Goal: Find specific fact: Find specific fact

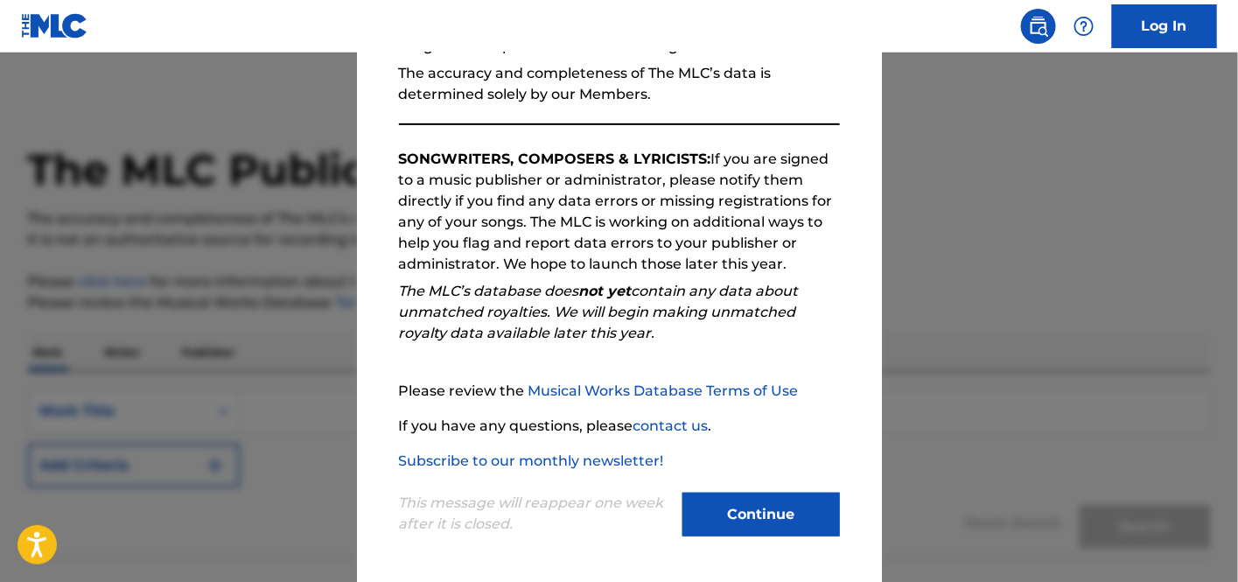
click at [730, 506] on button "Continue" at bounding box center [760, 514] width 157 height 44
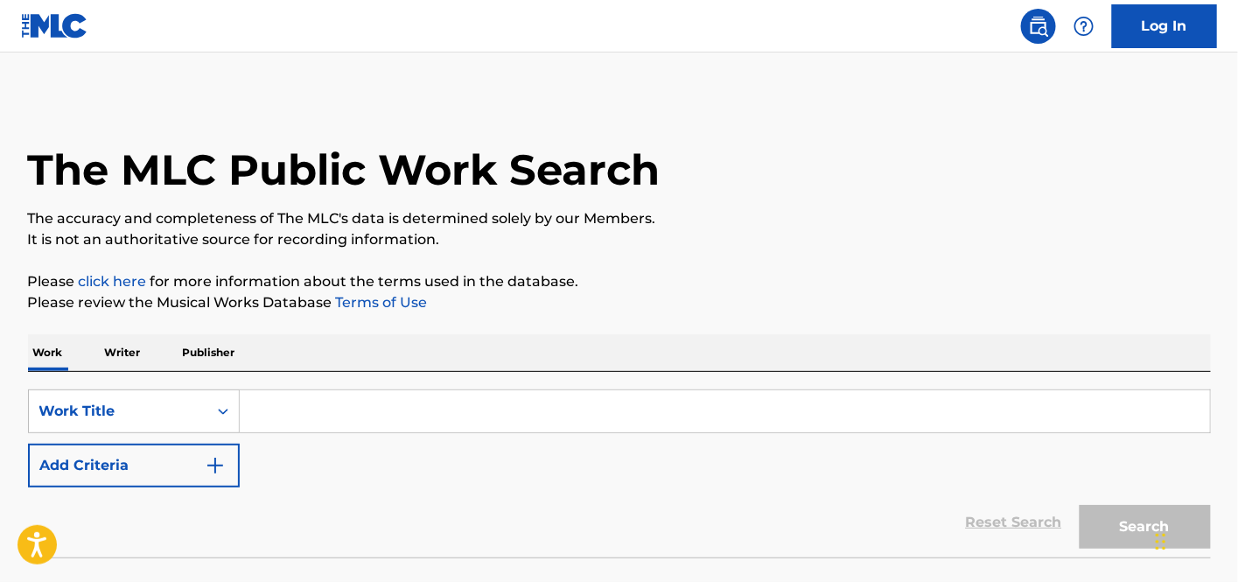
click at [284, 409] on input "Search Form" at bounding box center [725, 411] width 970 height 42
click at [289, 408] on input "Search Form" at bounding box center [725, 411] width 970 height 42
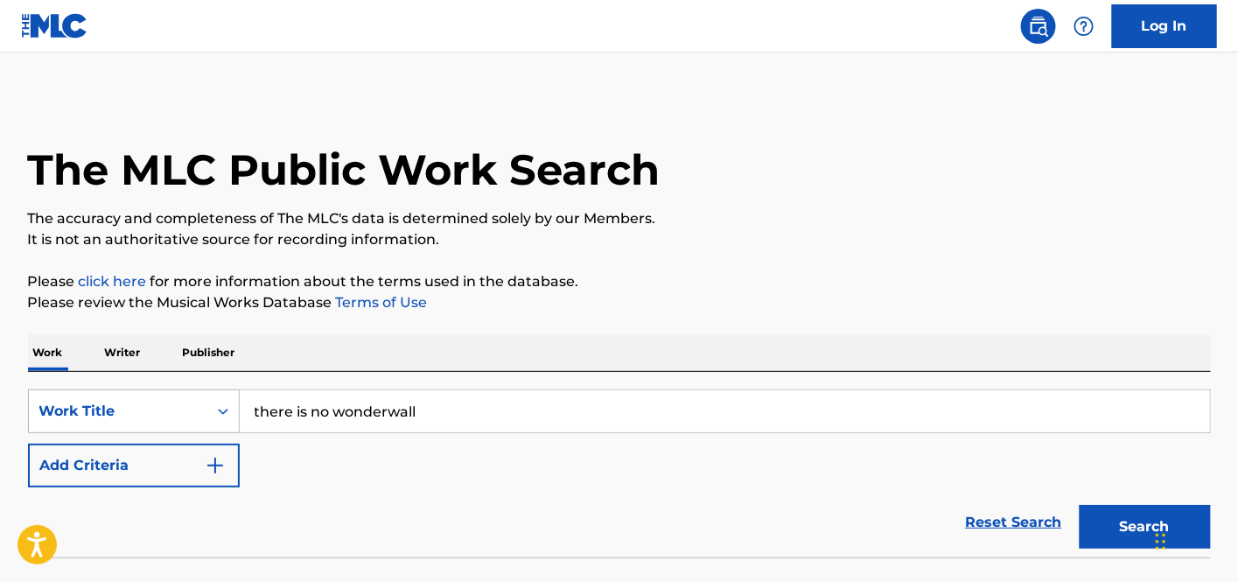
drag, startPoint x: 334, startPoint y: 412, endPoint x: 188, endPoint y: 415, distance: 146.1
click at [188, 415] on div "SearchWithCriteria5f1ec8c2-2006-4b80-808d-56fe702cf58f Work Title there is no w…" at bounding box center [619, 411] width 1183 height 44
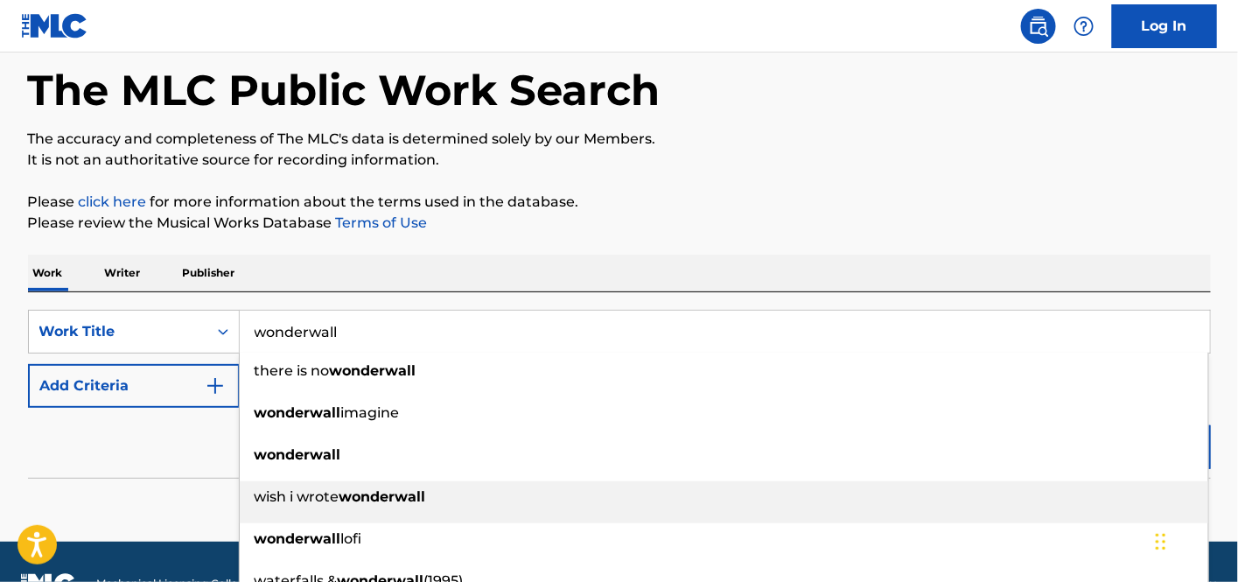
scroll to position [97, 0]
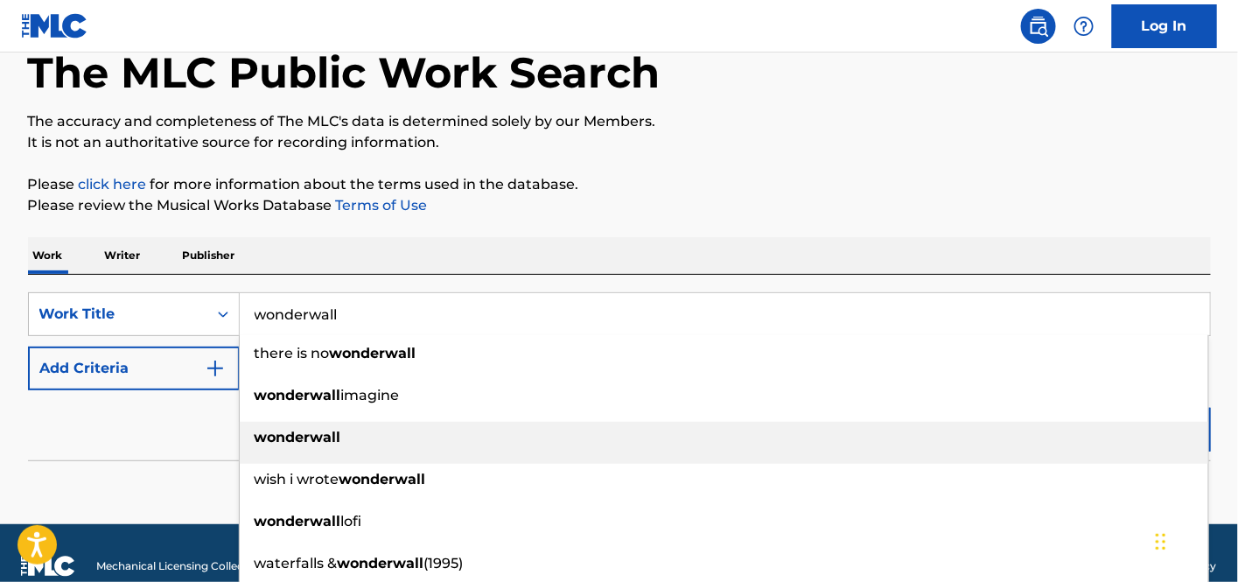
type input "wonderwall"
click at [325, 434] on strong "wonderwall" at bounding box center [298, 437] width 87 height 17
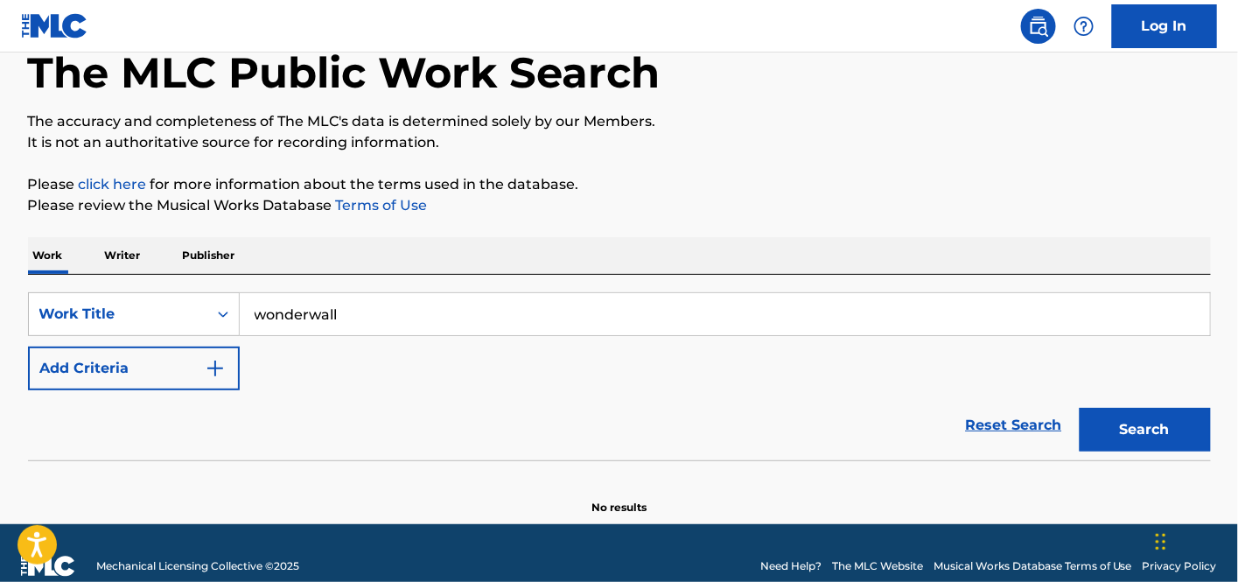
click at [1191, 427] on button "Search" at bounding box center [1144, 430] width 131 height 44
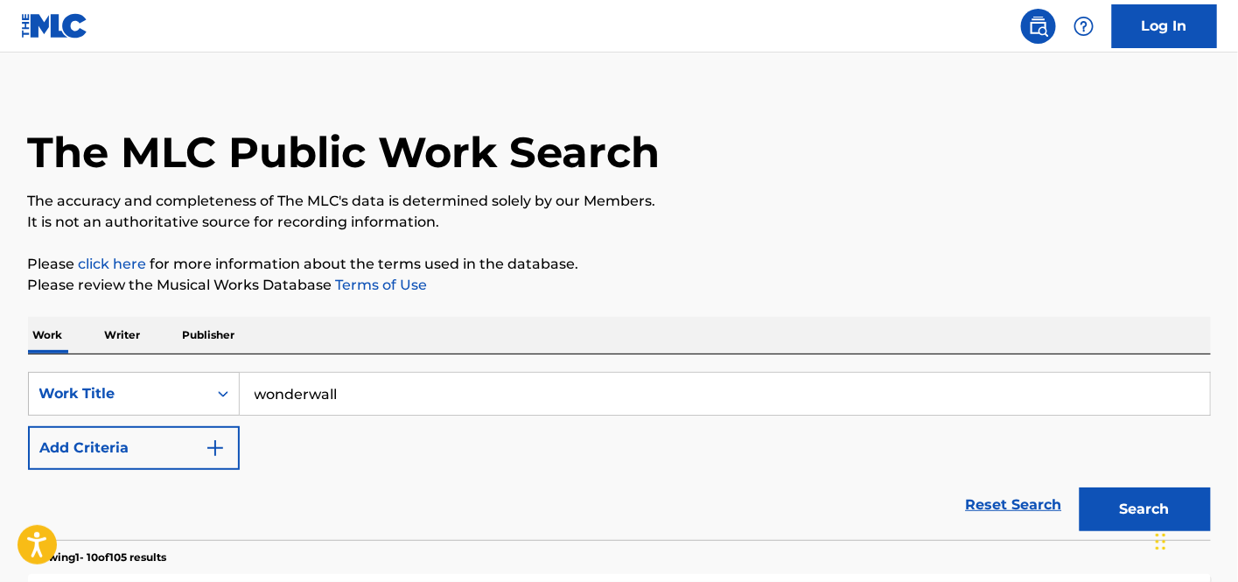
scroll to position [0, 0]
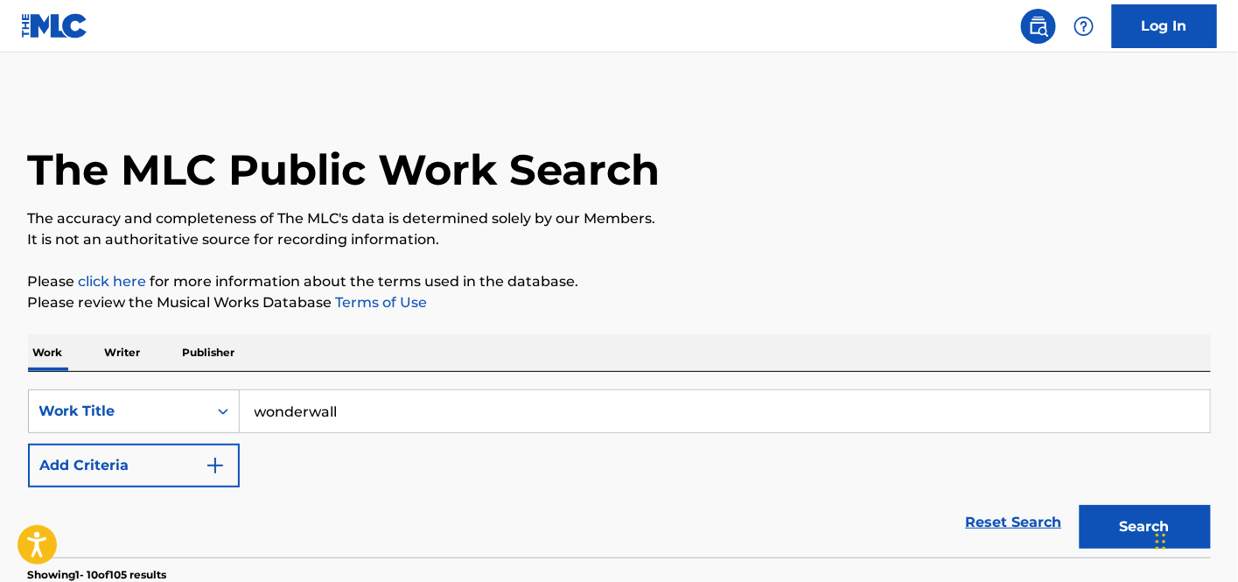
click at [150, 472] on button "Add Criteria" at bounding box center [134, 466] width 212 height 44
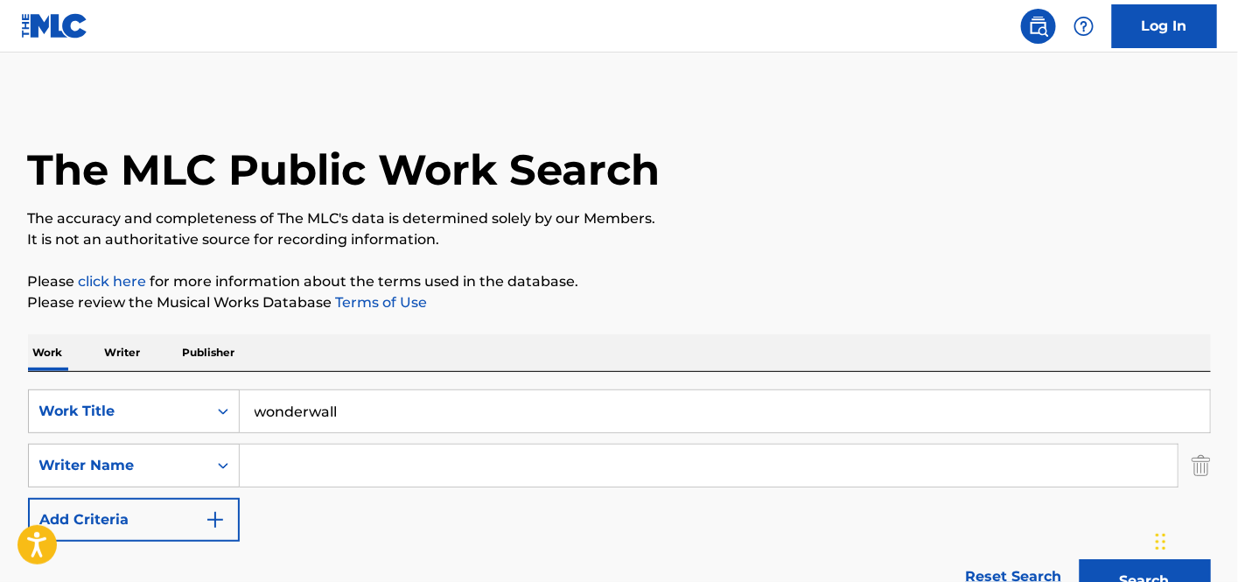
click at [306, 472] on input "Search Form" at bounding box center [709, 465] width 938 height 42
type input "[PERSON_NAME]"
click at [1079, 559] on button "Search" at bounding box center [1144, 581] width 131 height 44
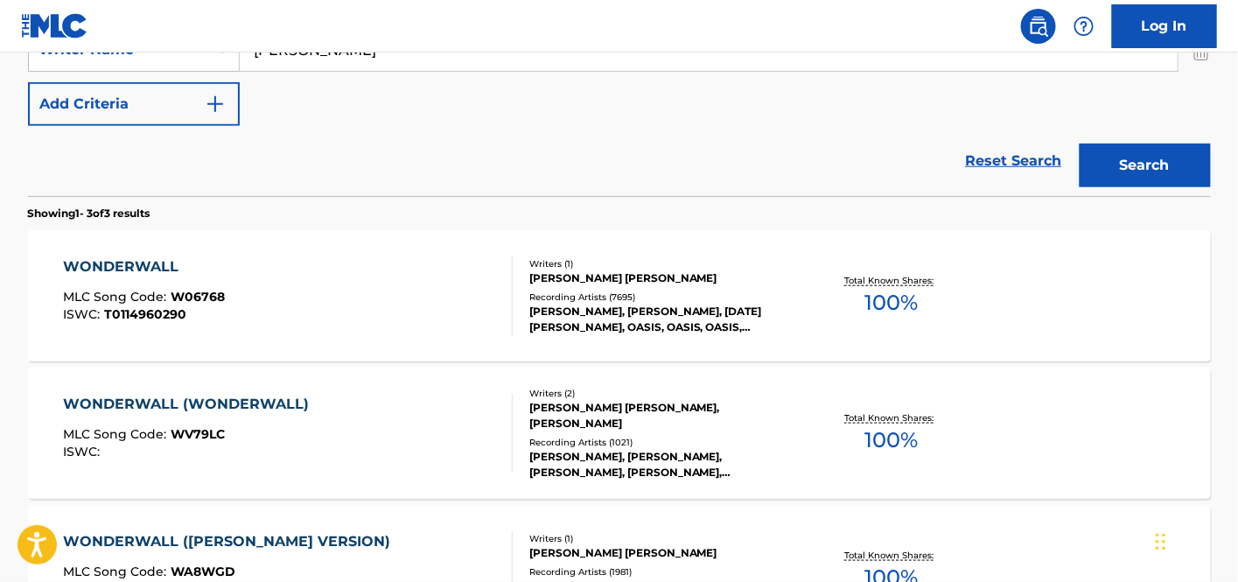
scroll to position [486, 0]
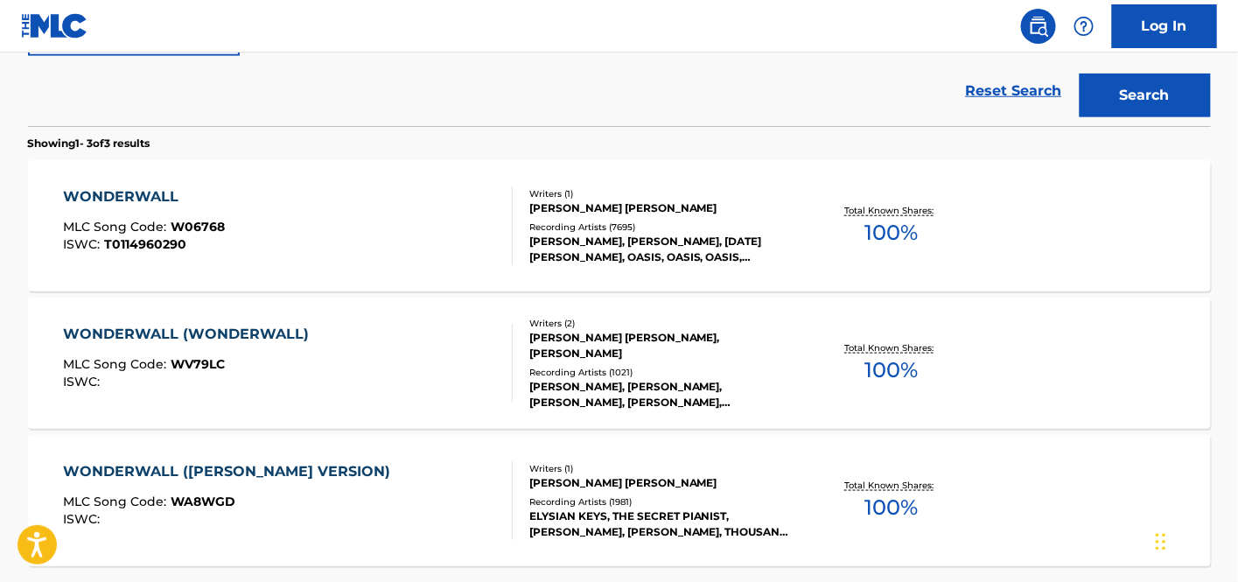
click at [344, 216] on div "WONDERWALL MLC Song Code : W06768 ISWC : T0114960290" at bounding box center [288, 225] width 450 height 79
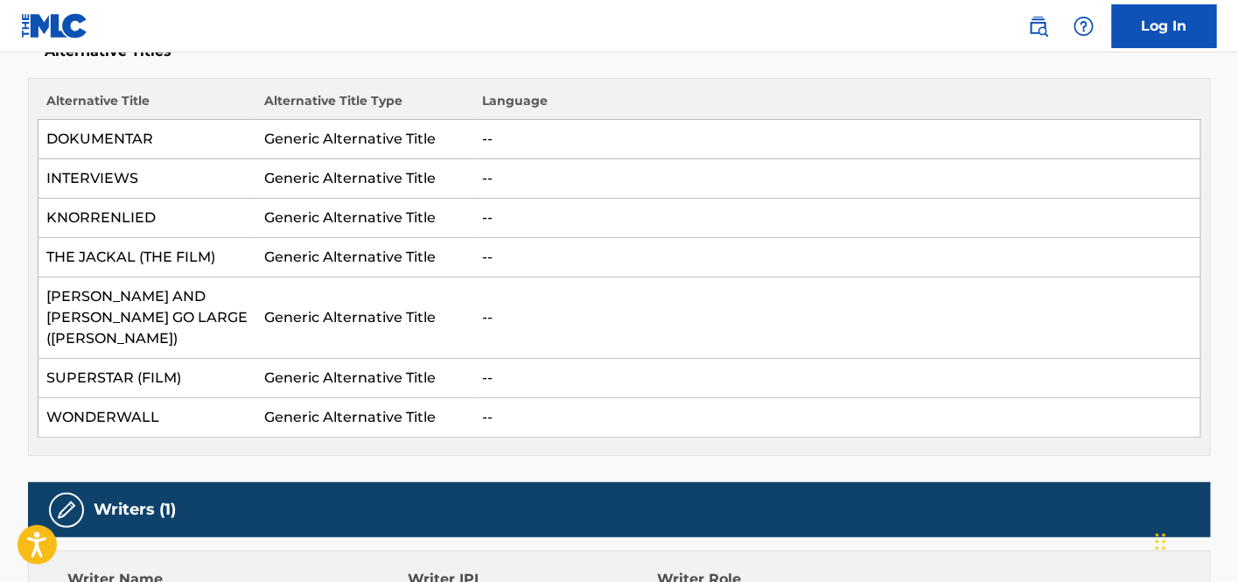
scroll to position [194, 0]
